Goal: Navigation & Orientation: Find specific page/section

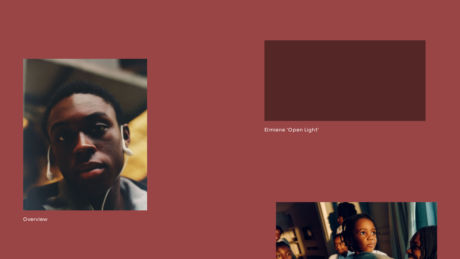
scroll to position [356, 0]
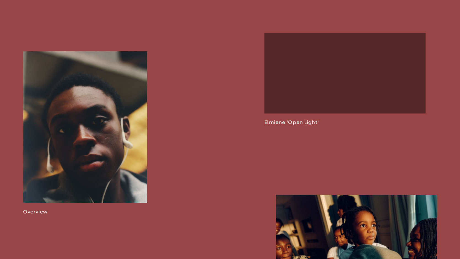
click at [316, 72] on link at bounding box center [345, 79] width 161 height 92
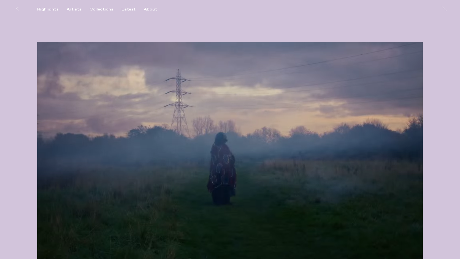
scroll to position [290, 0]
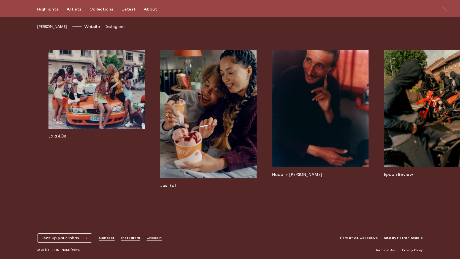
scroll to position [0, 1556]
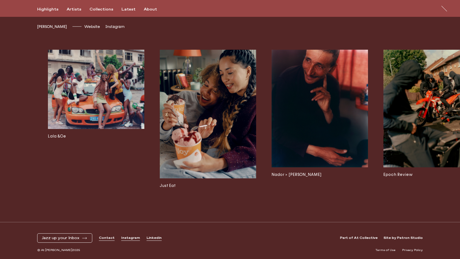
click at [189, 110] on img at bounding box center [208, 114] width 96 height 129
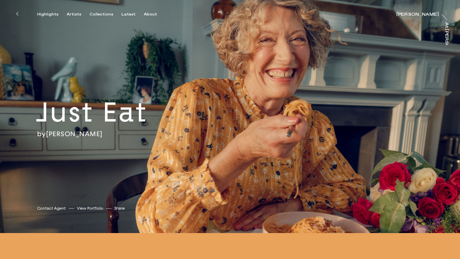
click at [17, 14] on icon at bounding box center [17, 14] width 2 height 4
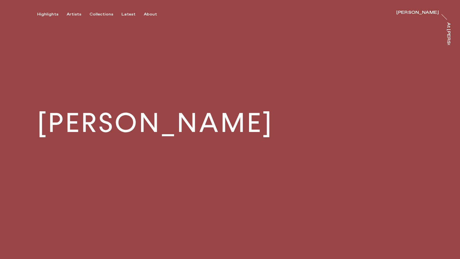
click at [17, 14] on div "Highlights Artists Collections Latest About [PERSON_NAME] [PERSON_NAME] At [PER…" at bounding box center [231, 8] width 462 height 17
click at [73, 15] on div "Artists" at bounding box center [74, 14] width 15 height 5
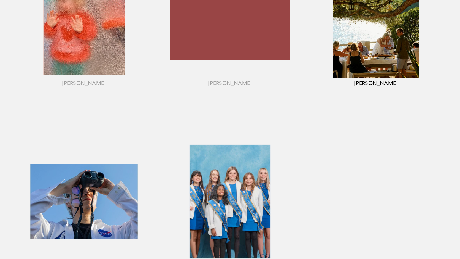
scroll to position [506, 0]
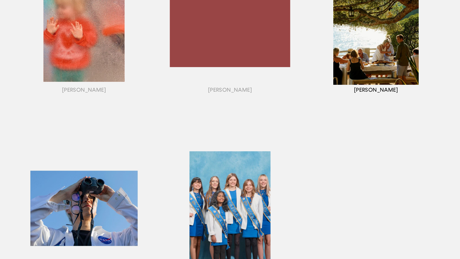
click at [370, 52] on div "button" at bounding box center [376, 32] width 146 height 172
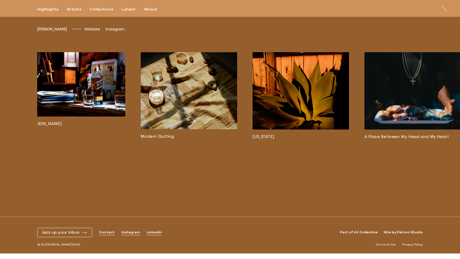
scroll to position [0, 488]
